Goal: Task Accomplishment & Management: Use online tool/utility

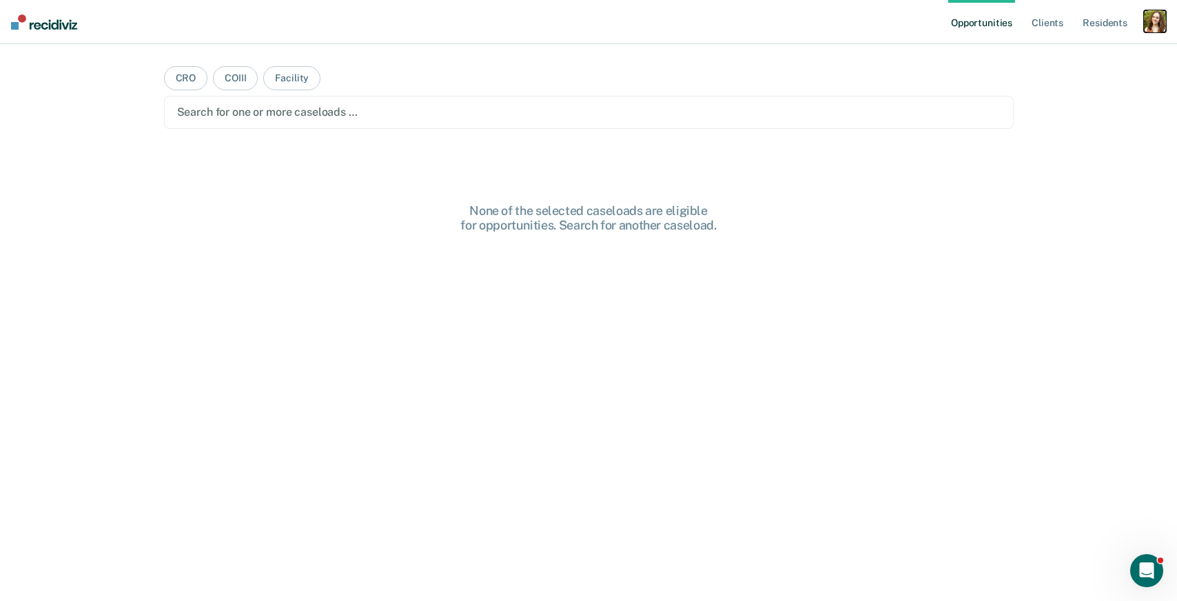
click at [1160, 24] on div "button" at bounding box center [1155, 21] width 22 height 22
click at [1068, 52] on link "Profile" at bounding box center [1099, 56] width 111 height 12
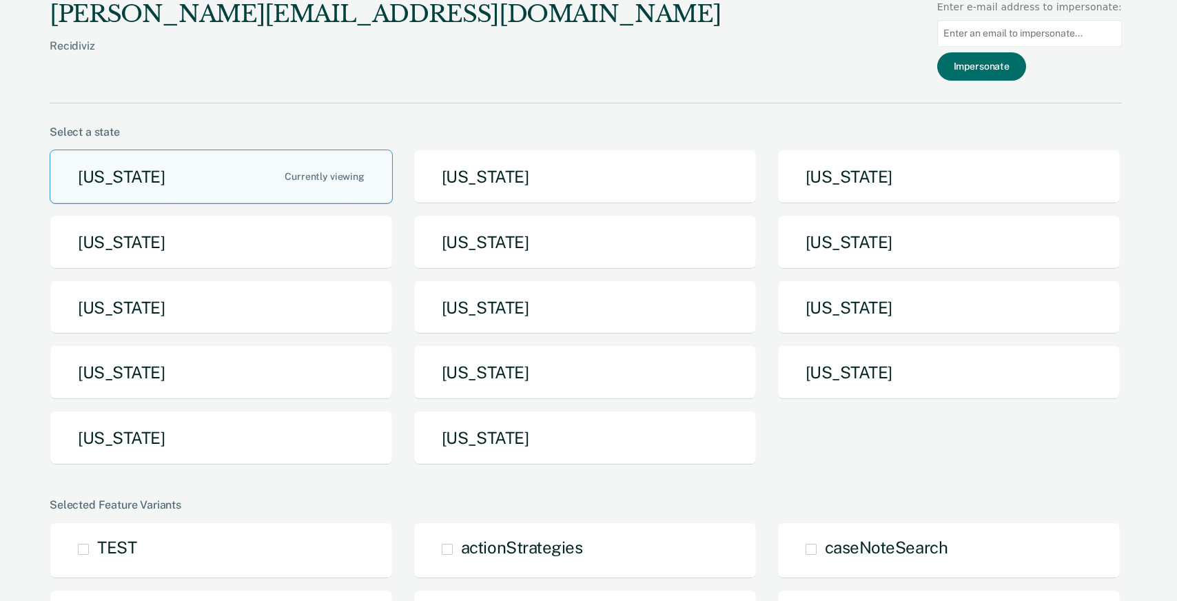
click at [991, 34] on input at bounding box center [1029, 33] width 185 height 27
paste input "[EMAIL_ADDRESS][DOMAIN_NAME][US_STATE]"
type input "[EMAIL_ADDRESS][DOMAIN_NAME][US_STATE]"
click at [992, 65] on button "Impersonate" at bounding box center [981, 66] width 89 height 28
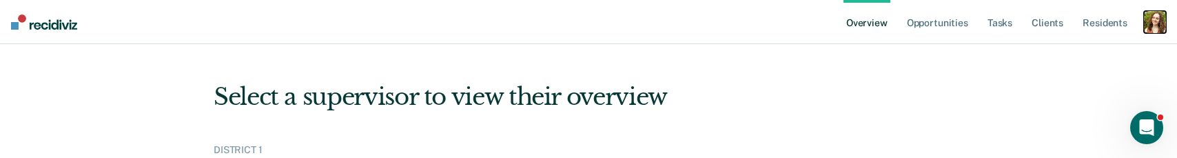
click at [1153, 22] on div "button" at bounding box center [1155, 22] width 22 height 22
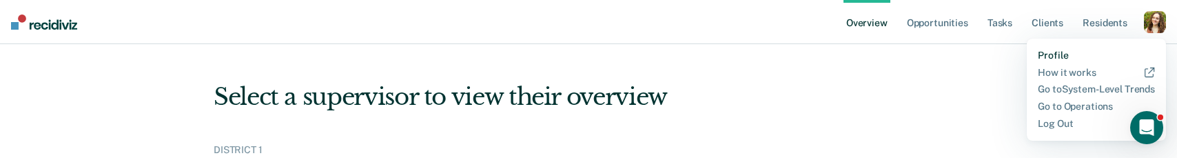
click at [1082, 55] on link "Profile" at bounding box center [1096, 56] width 117 height 12
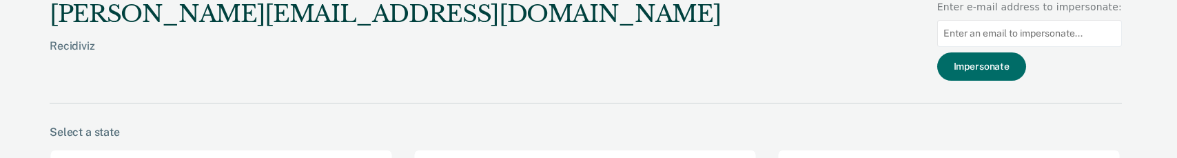
click at [990, 32] on input at bounding box center [1029, 33] width 185 height 27
paste input "[EMAIL_ADDRESS][DOMAIN_NAME][US_STATE]"
type input "[EMAIL_ADDRESS][DOMAIN_NAME][US_STATE]"
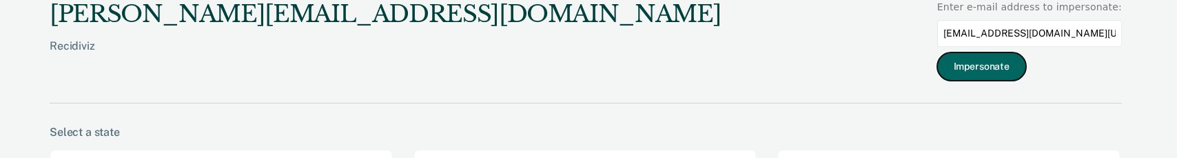
click at [988, 64] on button "Impersonate" at bounding box center [981, 66] width 89 height 28
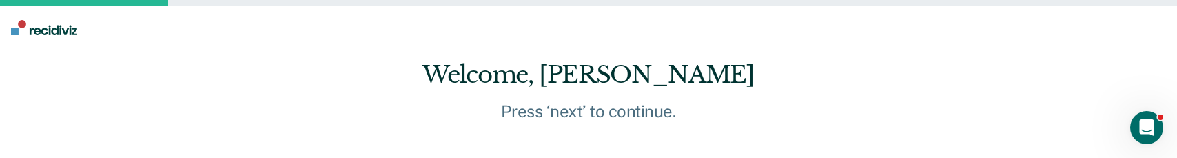
scroll to position [69, 0]
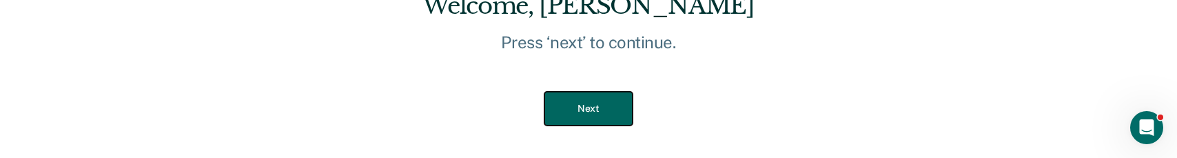
click at [602, 110] on button "Next" at bounding box center [589, 109] width 88 height 34
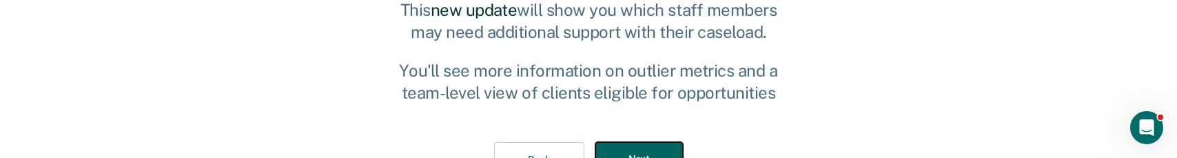
scroll to position [114, 0]
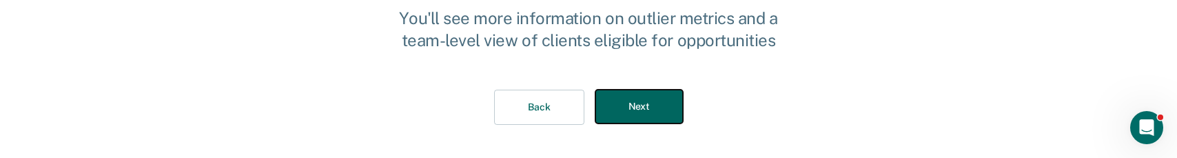
click at [632, 107] on button "Next" at bounding box center [640, 107] width 88 height 34
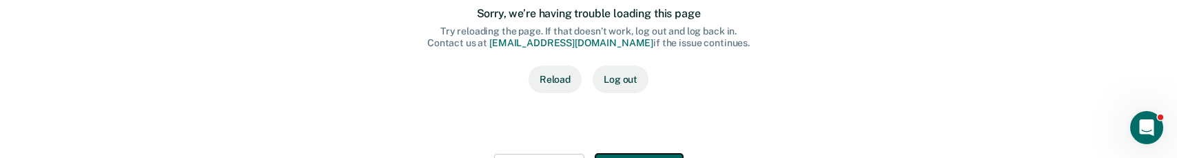
scroll to position [187, 0]
